Goal: Obtain resource: Obtain resource

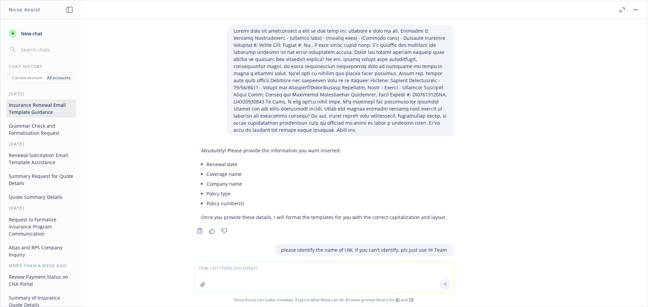
scroll to position [30052, 0]
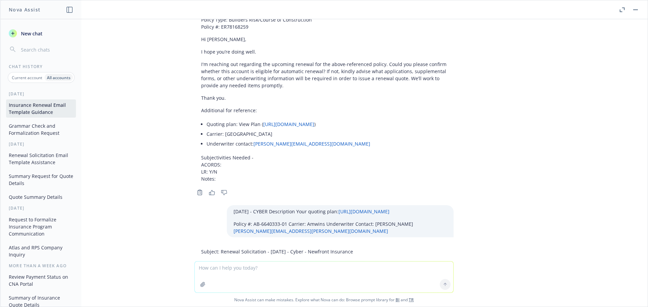
click at [227, 266] on textarea at bounding box center [324, 277] width 259 height 31
paste textarea "01/08/26 - DIRECTORS_AND_OFFICERS, COMMERCIAL_PACKAGE Description Your quoting …"
type textarea "01/08/26 - DIRECTORS_AND_OFFICERS, COMMERCIAL_PACKAGE Description Your quoting …"
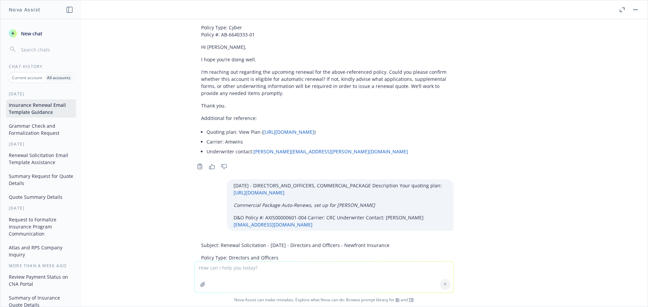
scroll to position [30292, 0]
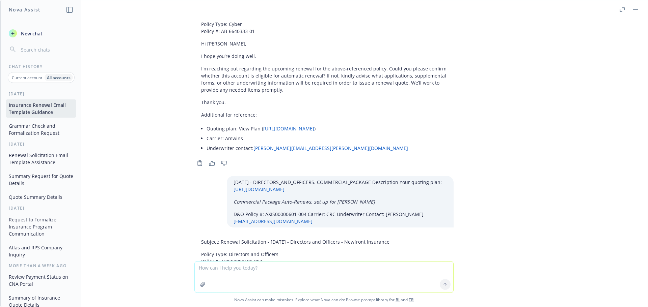
drag, startPoint x: 407, startPoint y: 81, endPoint x: 216, endPoint y: 75, distance: 191.1
copy p "Renewal Solicitation - 01/08/2026 - Directors and Officers - Newfront Insurance"
drag, startPoint x: 192, startPoint y: 89, endPoint x: 228, endPoint y: 168, distance: 86.7
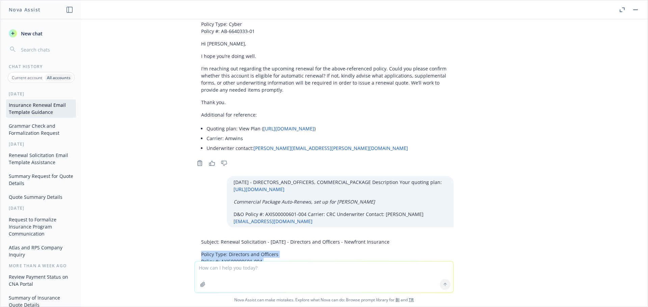
copy div "Policy Type: Directors and Officers Policy #: AXIS00000601-004 Hi Mack, I hope …"
click at [231, 268] on textarea at bounding box center [324, 277] width 259 height 31
paste textarea "01/08/26 - PROFESSIONAL_LIABILITY Description Your quoting plan: https://dash.n…"
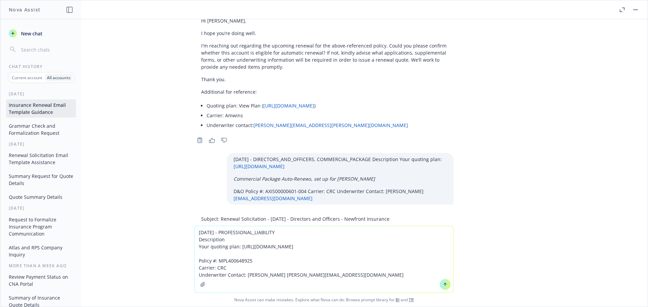
scroll to position [30327, 0]
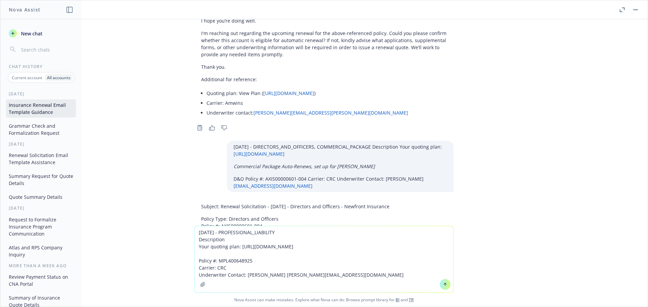
click at [357, 276] on textarea "01/08/26 - PROFESSIONAL_LIABILITY Description Your quoting plan: https://dash.n…" at bounding box center [324, 259] width 259 height 66
paste textarea "Formation Financial Consulting"
type textarea "01/08/26 - PROFESSIONAL_LIABILITY Description Your quoting plan: https://dash.n…"
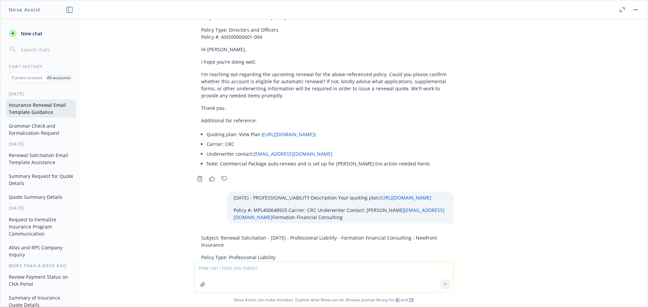
scroll to position [30517, 0]
drag, startPoint x: 236, startPoint y: 89, endPoint x: 216, endPoint y: 82, distance: 21.1
click at [216, 234] on p "Subject: Renewal Solicitation - 01/08/2026 - Professional Liability - Formation…" at bounding box center [324, 241] width 246 height 14
copy p "Renewal Solicitation - 01/08/2026 - Professional Liability - Formation Financia…"
drag, startPoint x: 188, startPoint y: 99, endPoint x: 279, endPoint y: 176, distance: 118.6
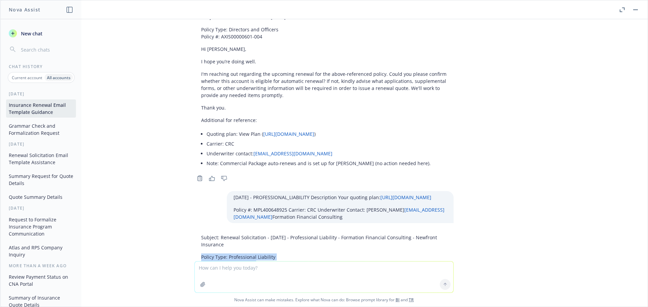
copy div "Policy Type: Professional Liability Policy #: MPL400648925 Hi Heather, I hope y…"
click at [214, 271] on textarea at bounding box center [324, 277] width 259 height 31
paste textarea "01/08/26 - WORKERS_COMPENSATION, COMMERCIAL_PROPERTY, GENERAL_LIABILITY Descrip…"
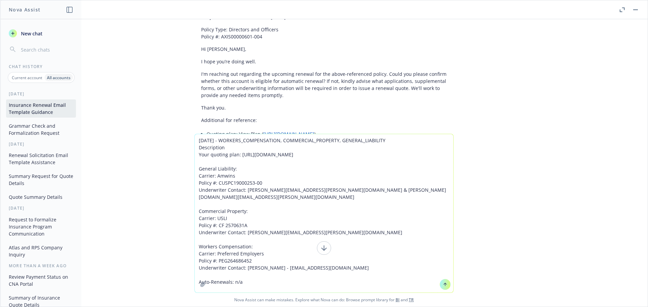
click at [277, 278] on textarea "01/08/26 - WORKERS_COMPENSATION, COMMERCIAL_PROPERTY, GENERAL_LIABILITY Descrip…" at bounding box center [324, 213] width 259 height 159
paste textarea "Infinity Plumbing Inc"
type textarea "01/08/26 - WORKERS_COMPENSATION, COMMERCIAL_PROPERTY, GENERAL_LIABILITY Descrip…"
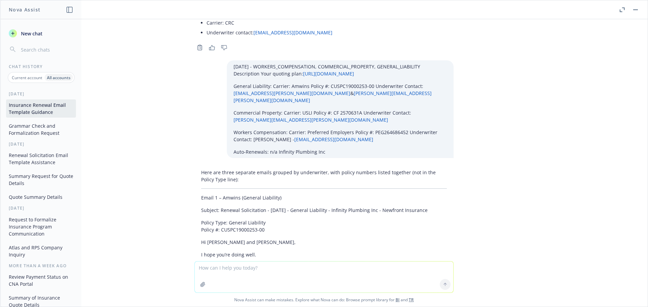
scroll to position [30832, 0]
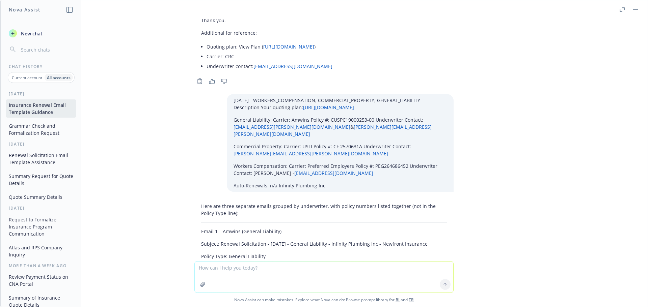
drag, startPoint x: 433, startPoint y: 89, endPoint x: 215, endPoint y: 88, distance: 218.0
click at [215, 241] on p "Subject: Renewal Solicitation - 01/08/2026 - General Liability - Infinity Plumb…" at bounding box center [324, 244] width 246 height 7
copy p "Renewal Solicitation - 01/08/2026 - General Liability - Infinity Plumbing Inc -…"
drag, startPoint x: 188, startPoint y: 100, endPoint x: 279, endPoint y: 177, distance: 118.8
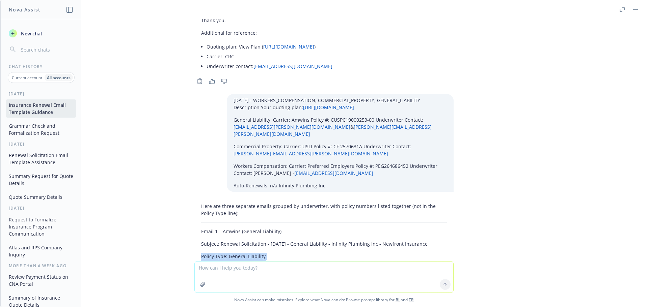
copy div "Policy Type: General Liability Policy #: CUSPC19000253-00 Hi Zach and Forrest, …"
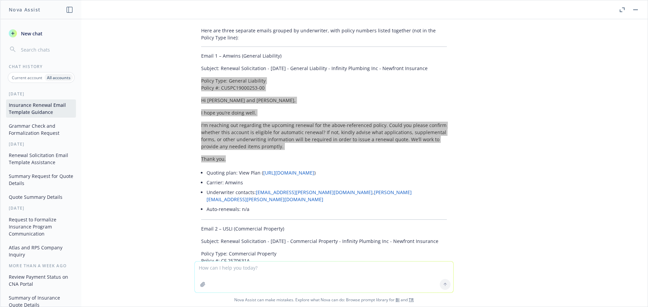
scroll to position [31001, 0]
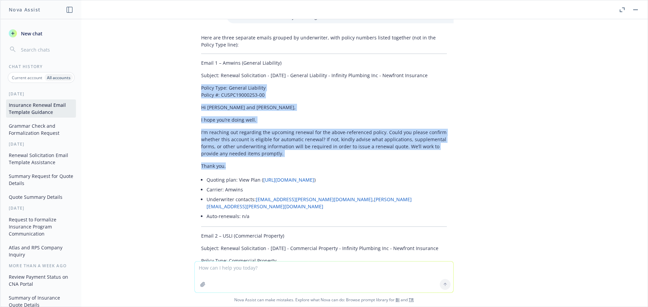
drag, startPoint x: 445, startPoint y: 86, endPoint x: 215, endPoint y: 83, distance: 229.2
click at [215, 83] on div "Here are three separate emails grouped by underwriter, with policy numbers list…" at bounding box center [323, 299] width 259 height 537
copy p "Renewal Solicitation - 01/08/2026 - Commercial Property - Infinity Plumbing Inc…"
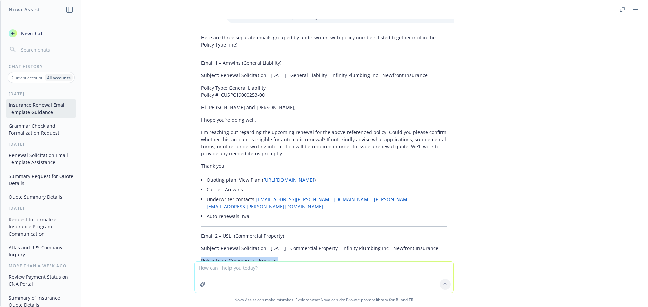
drag, startPoint x: 193, startPoint y: 99, endPoint x: 256, endPoint y: 175, distance: 98.7
click at [256, 175] on div "Here are three separate emails grouped by underwriter, with policy numbers list…" at bounding box center [323, 299] width 259 height 537
copy div "Policy Type: Commercial Property Policy #: CF 2570631A Hi Christina, I hope you…"
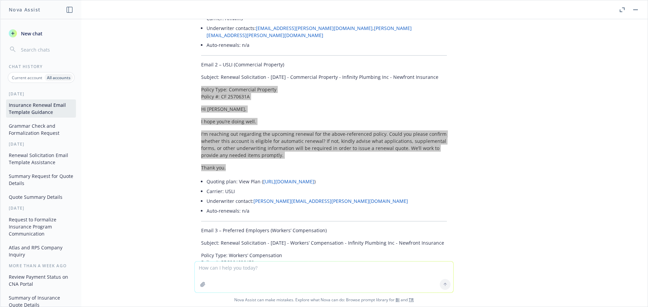
scroll to position [31173, 0]
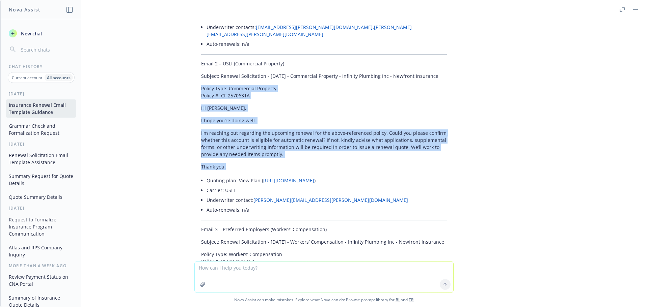
drag, startPoint x: 447, startPoint y: 80, endPoint x: 215, endPoint y: 79, distance: 231.5
click at [215, 79] on div "Here are three separate emails grouped by underwriter, with policy numbers list…" at bounding box center [323, 127] width 259 height 537
copy p "Renewal Solicitation - 01/08/2026 - Workers’ Compensation - Infinity Plumbing I…"
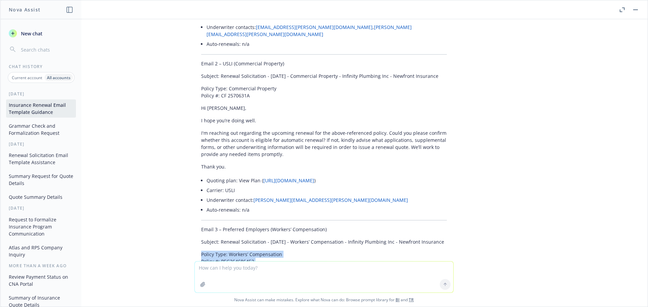
drag, startPoint x: 190, startPoint y: 91, endPoint x: 269, endPoint y: 168, distance: 110.0
click at [269, 168] on div "Here are three separate emails grouped by underwriter, with policy numbers list…" at bounding box center [323, 127] width 259 height 537
copy div "Policy Type: Workers’ Compensation Policy #: PEG264686452 Hi Brandon, I hope yo…"
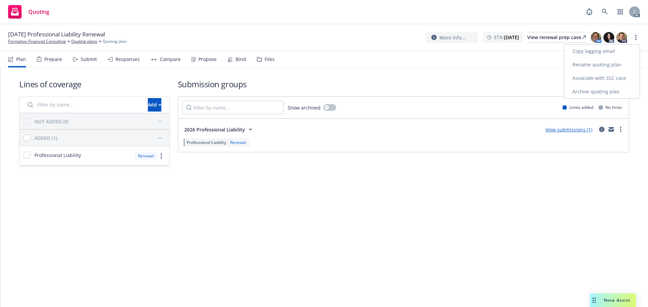
click at [601, 48] on link "Copy logging email" at bounding box center [601, 52] width 75 height 14
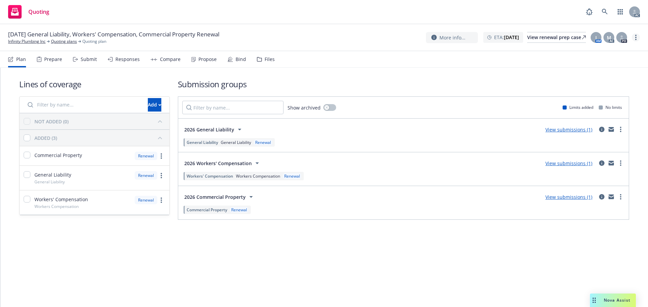
click at [635, 37] on link "more" at bounding box center [636, 37] width 8 height 8
click at [609, 49] on link "Copy logging email" at bounding box center [601, 52] width 75 height 14
